Goal: Transaction & Acquisition: Obtain resource

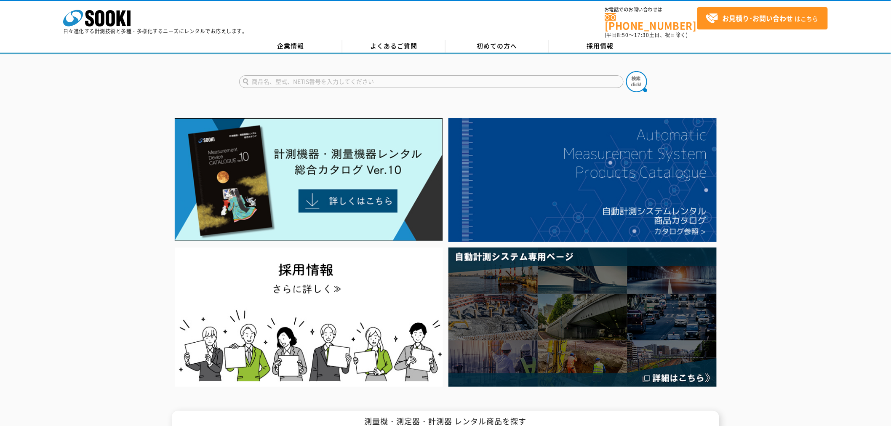
click at [384, 79] on input "text" at bounding box center [431, 81] width 384 height 13
type input "ｐ"
type input "GX"
click at [637, 77] on img at bounding box center [636, 81] width 21 height 21
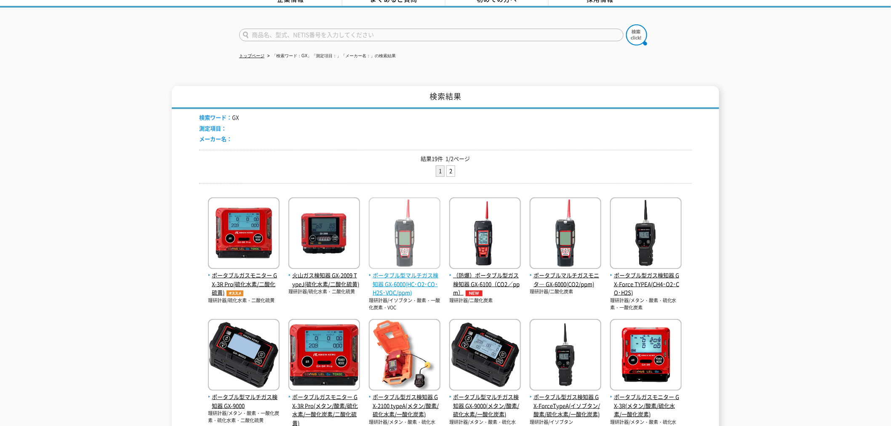
scroll to position [93, 0]
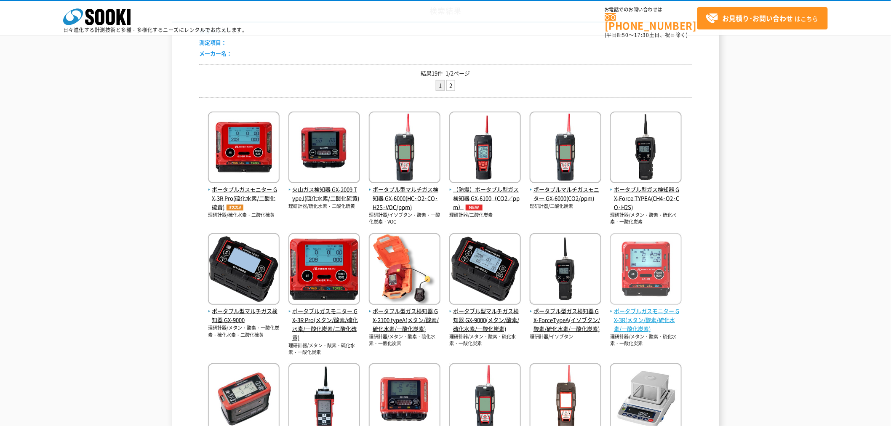
click at [622, 318] on span "ポータブルガスモニター GX-3R(メタン/酸素/硫化水素/一酸化炭素)" at bounding box center [646, 320] width 72 height 26
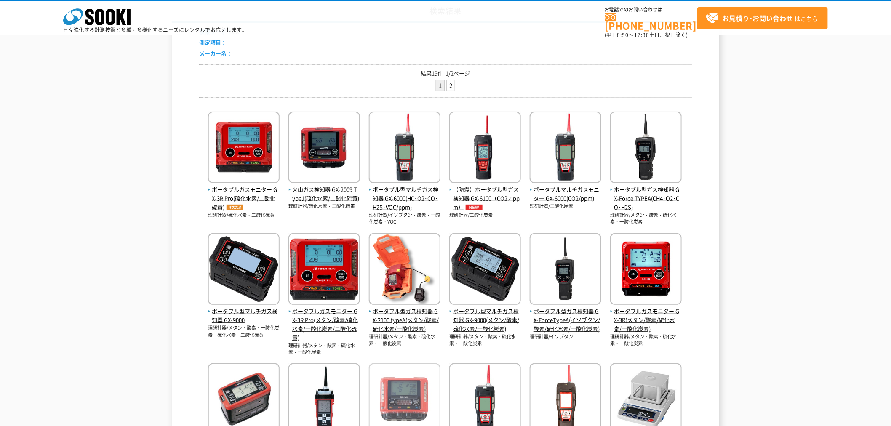
scroll to position [234, 0]
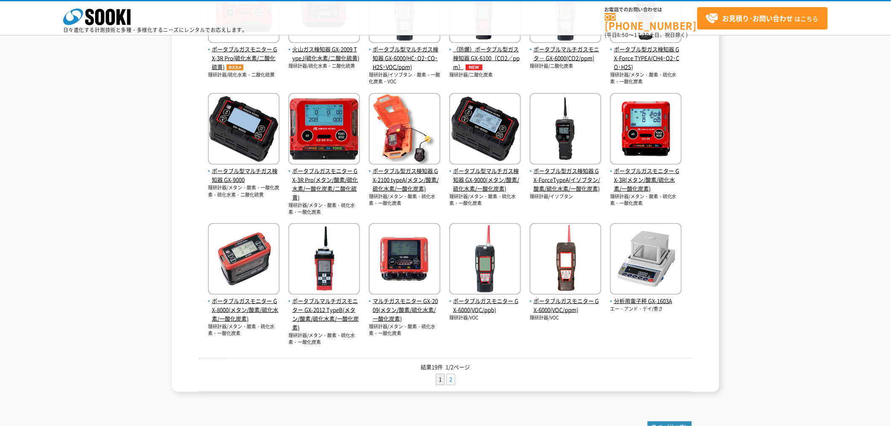
click at [453, 379] on link "2" at bounding box center [451, 379] width 8 height 11
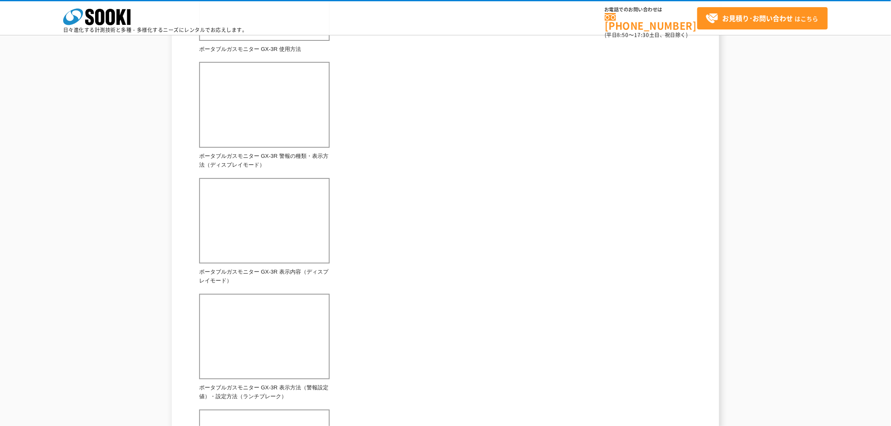
scroll to position [374, 0]
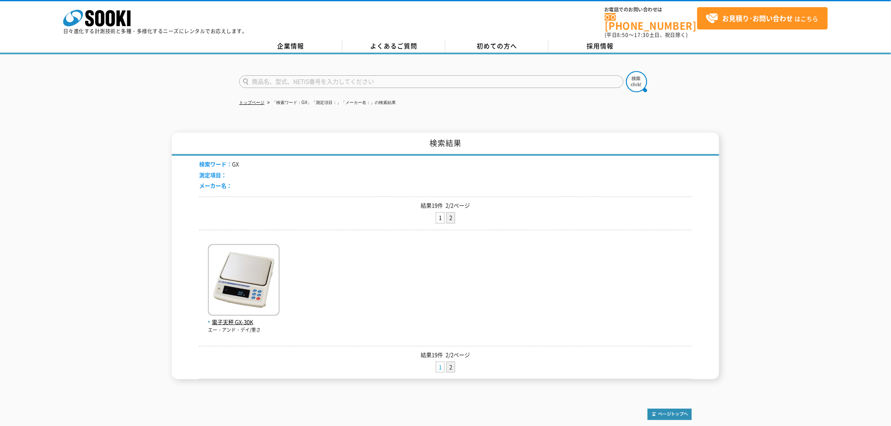
click at [437, 362] on link "1" at bounding box center [440, 367] width 8 height 11
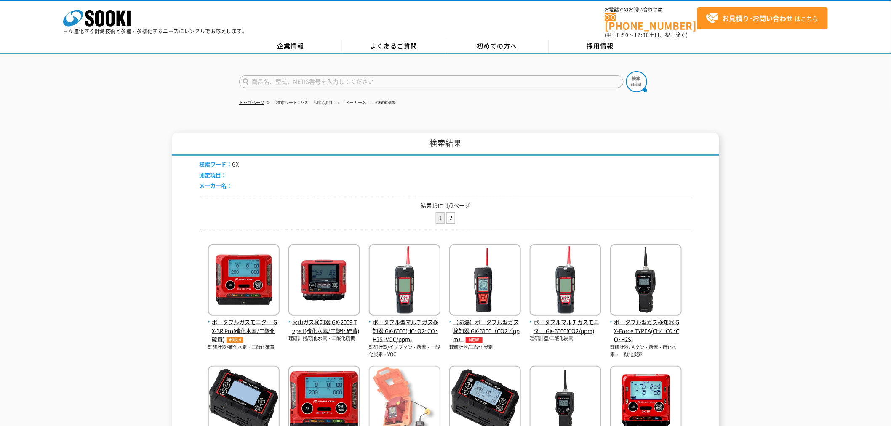
scroll to position [140, 0]
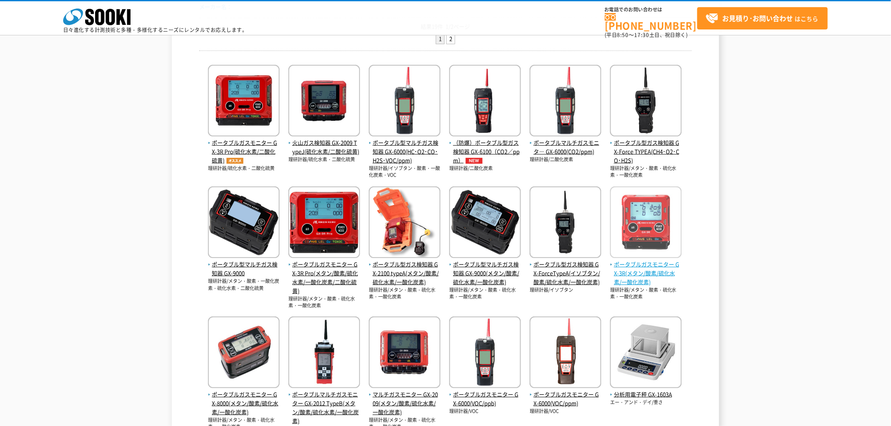
click at [625, 269] on span "ポータブルガスモニター GX-3R(メタン/酸素/硫化水素/一酸化炭素)" at bounding box center [646, 273] width 72 height 26
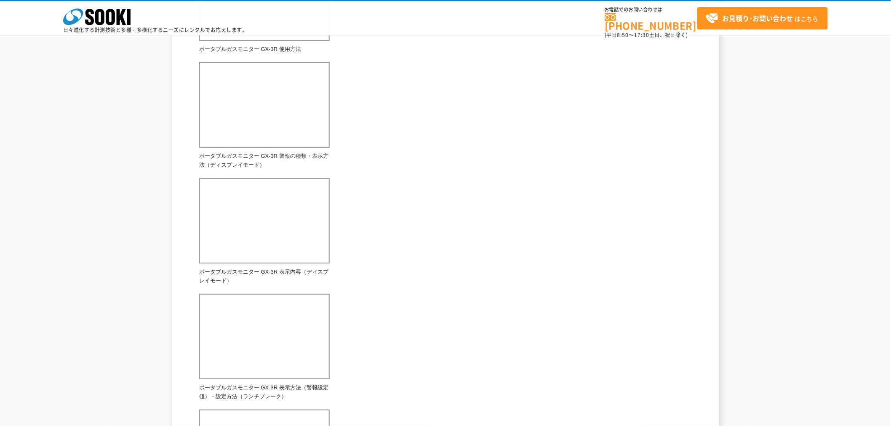
scroll to position [421, 0]
